Goal: Transaction & Acquisition: Download file/media

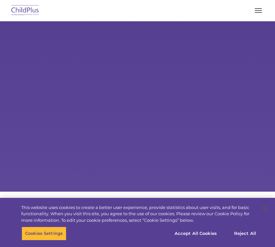
select select "MEDIUM"
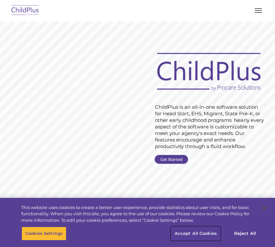
click at [188, 234] on button "Accept All Cookies" at bounding box center [195, 234] width 49 height 14
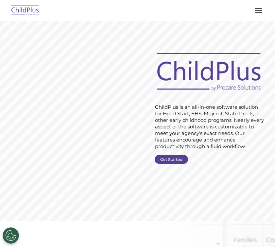
click at [254, 14] on button "button" at bounding box center [259, 10] width 14 height 10
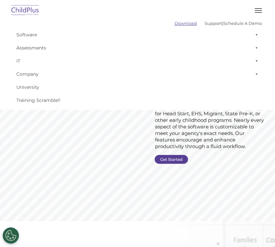
click at [184, 21] on link "Download" at bounding box center [186, 23] width 22 height 5
